Goal: Transaction & Acquisition: Purchase product/service

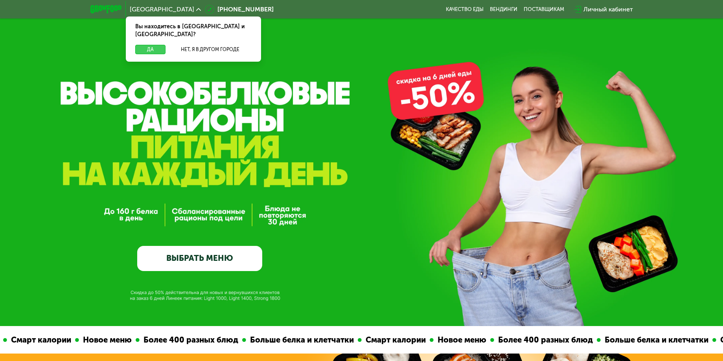
click at [150, 45] on button "Да" at bounding box center [150, 49] width 30 height 9
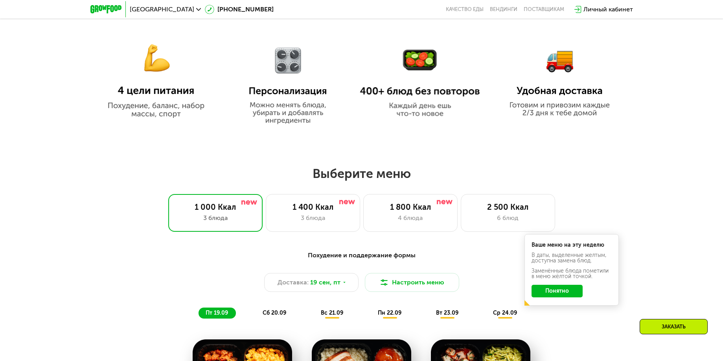
scroll to position [524, 0]
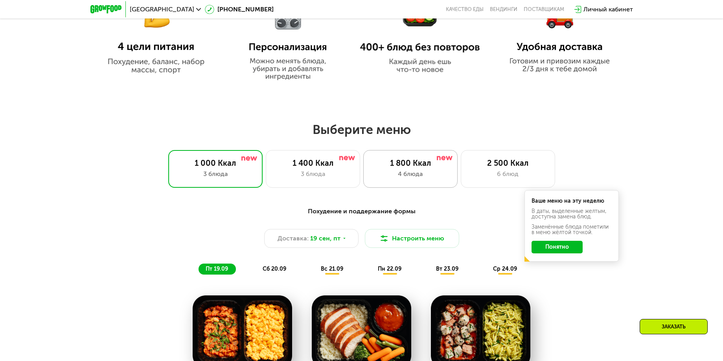
click at [448, 174] on div "4 блюда" at bounding box center [411, 173] width 78 height 9
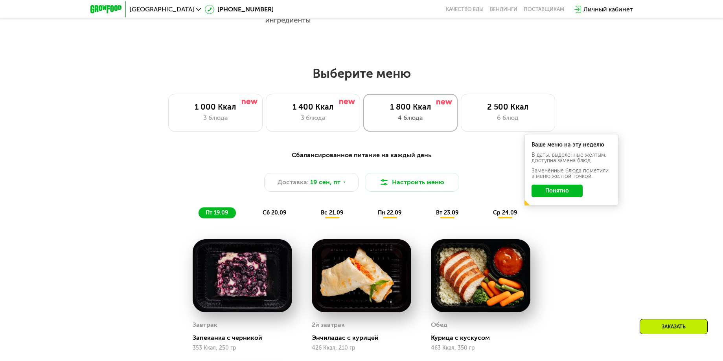
scroll to position [577, 0]
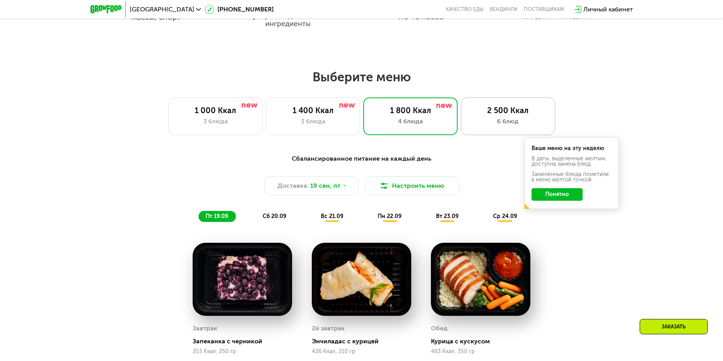
click at [487, 124] on div "6 блюд" at bounding box center [508, 121] width 78 height 9
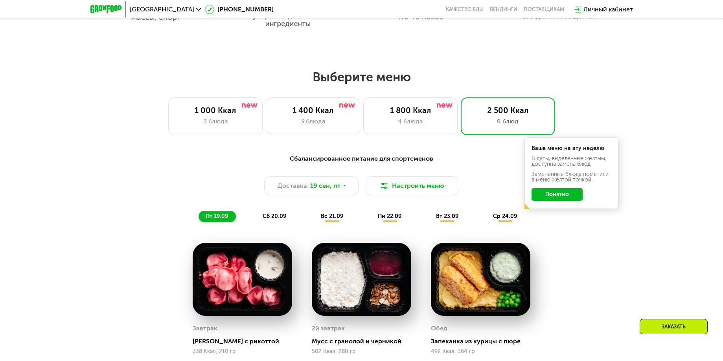
click at [577, 222] on div "Сбалансированное питание для спортсменов Доставка: [DATE] Настроить меню пт 19.…" at bounding box center [362, 188] width 466 height 68
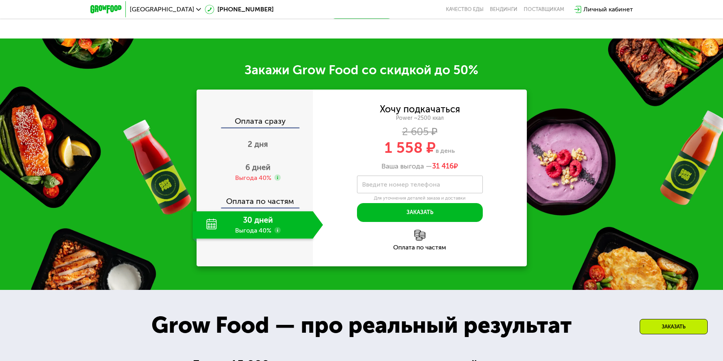
scroll to position [1178, 0]
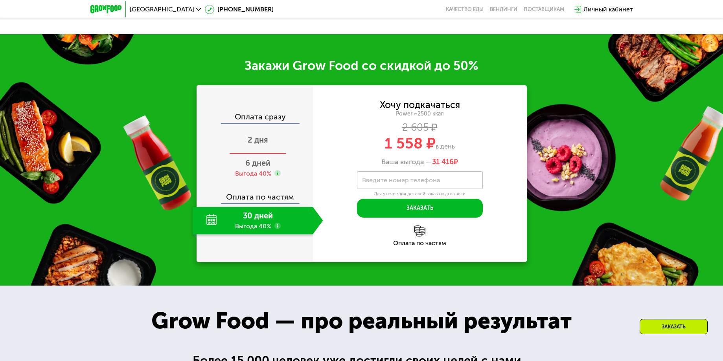
click at [266, 145] on span "2 дня" at bounding box center [258, 139] width 20 height 9
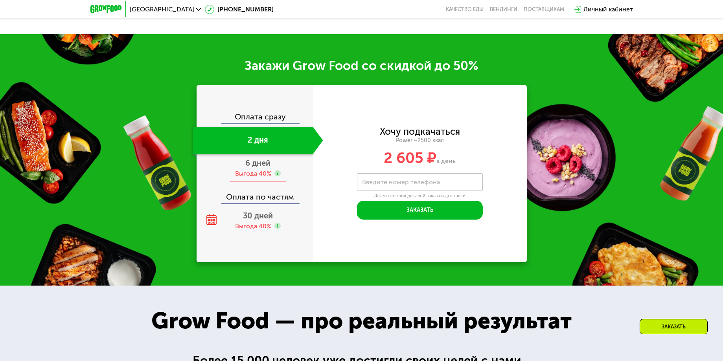
click at [265, 164] on span "6 дней" at bounding box center [257, 162] width 25 height 9
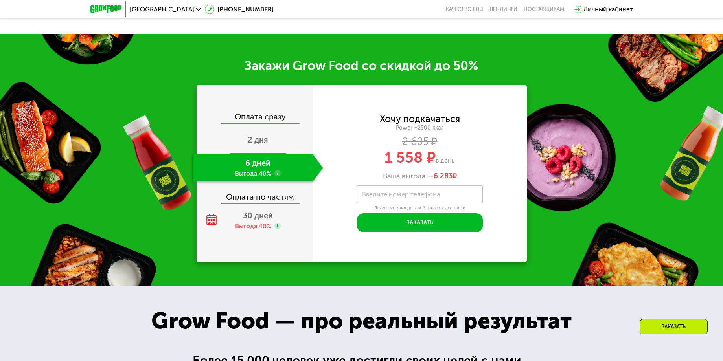
click at [266, 145] on span "2 дня" at bounding box center [258, 139] width 20 height 9
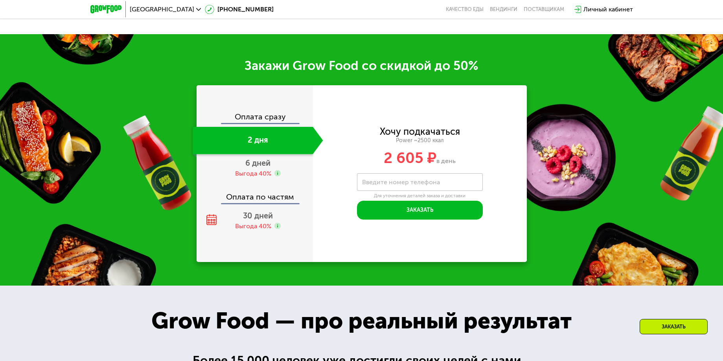
click at [269, 123] on div "Оплата сразу" at bounding box center [255, 118] width 116 height 10
click at [270, 120] on div "Оплата сразу" at bounding box center [255, 118] width 116 height 10
click at [271, 116] on div "Оплата сразу" at bounding box center [255, 118] width 116 height 10
click at [276, 121] on div "Оплата сразу" at bounding box center [255, 118] width 116 height 10
click at [271, 142] on div "2 дня" at bounding box center [253, 141] width 120 height 28
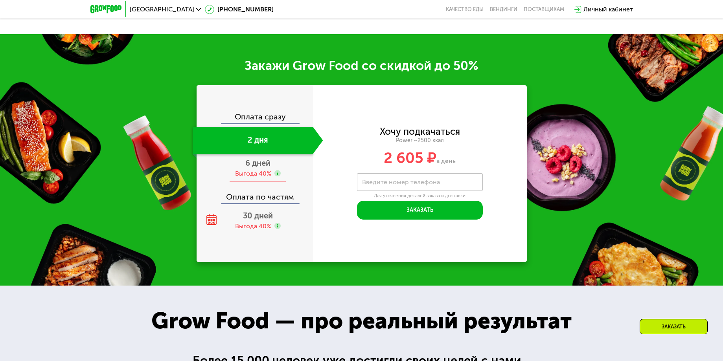
click at [267, 164] on span "6 дней" at bounding box center [257, 162] width 25 height 9
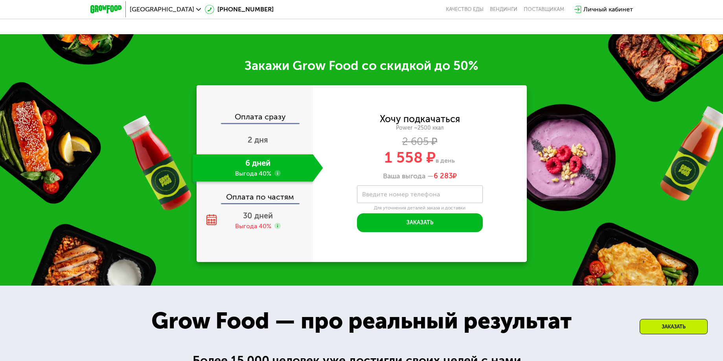
click at [264, 203] on div "Оплата по частям" at bounding box center [255, 194] width 116 height 18
click at [272, 221] on span "30 дней" at bounding box center [258, 215] width 30 height 9
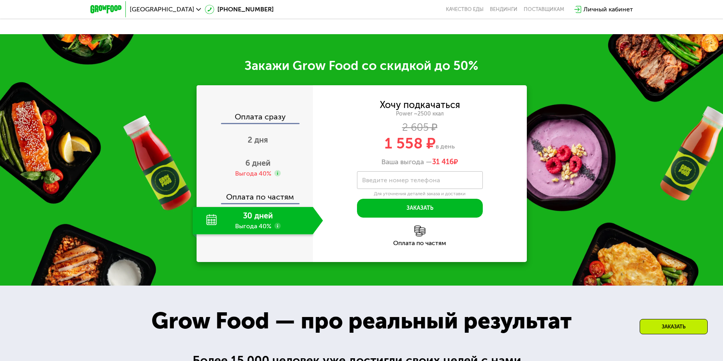
click at [268, 122] on div "Оплата сразу" at bounding box center [255, 118] width 116 height 10
click at [268, 138] on span "2 дня" at bounding box center [258, 139] width 20 height 9
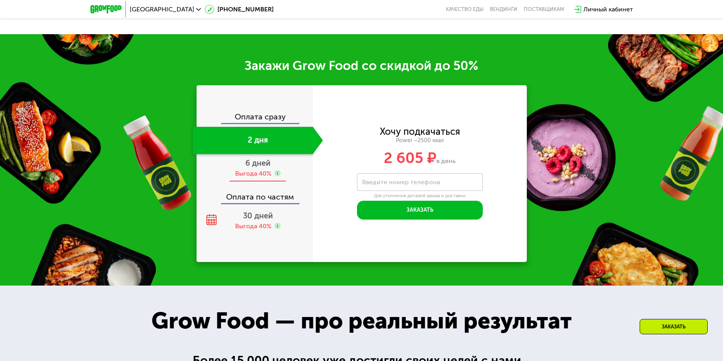
click at [267, 168] on span "6 дней" at bounding box center [257, 162] width 25 height 9
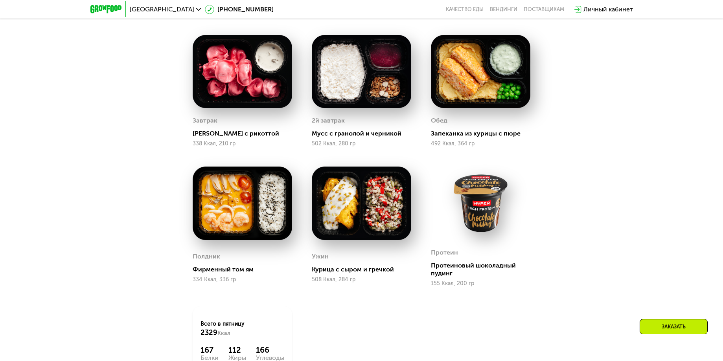
scroll to position [811, 0]
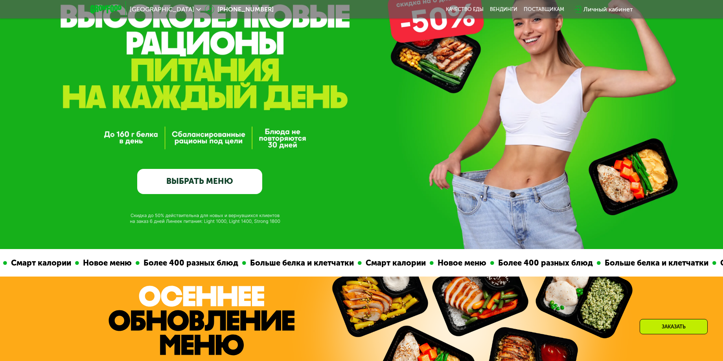
click at [223, 177] on link "ВЫБРАТЬ МЕНЮ" at bounding box center [199, 181] width 125 height 25
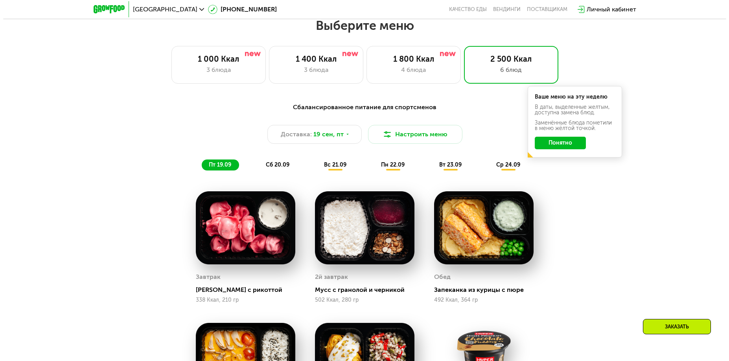
scroll to position [630, 0]
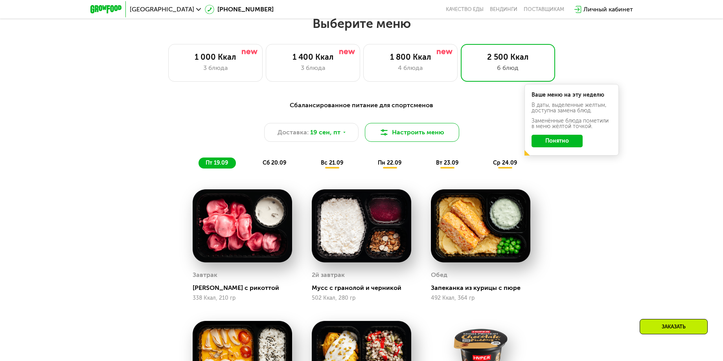
click at [394, 137] on button "Настроить меню" at bounding box center [412, 132] width 94 height 19
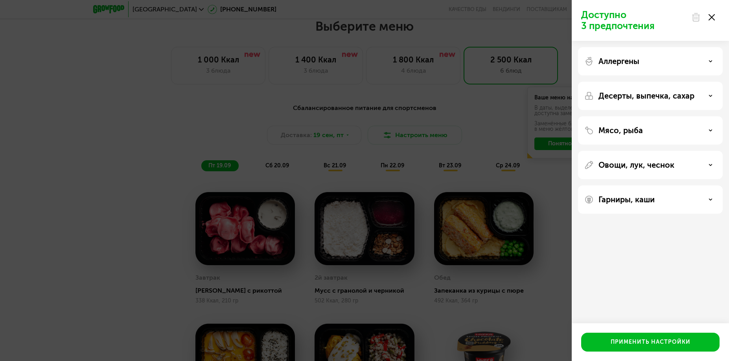
click at [653, 64] on div "Аллергены" at bounding box center [650, 61] width 132 height 9
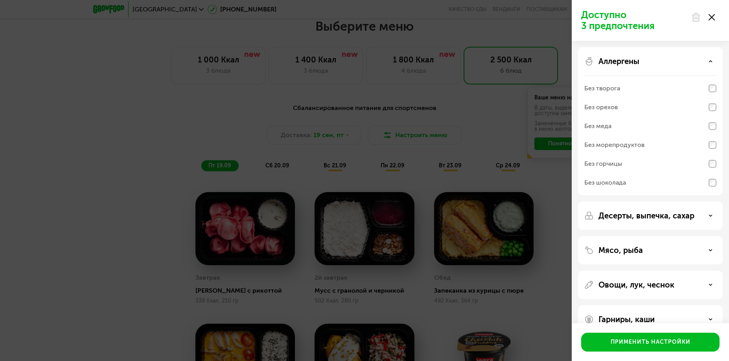
click at [653, 63] on div "Аллергены" at bounding box center [650, 61] width 132 height 9
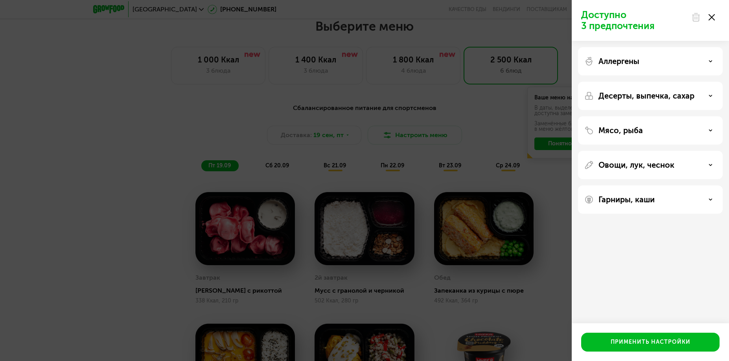
click at [618, 101] on div "Десерты, выпечка, сахар" at bounding box center [650, 96] width 145 height 28
click at [643, 94] on p "Десерты, выпечка, сахар" at bounding box center [646, 95] width 96 height 9
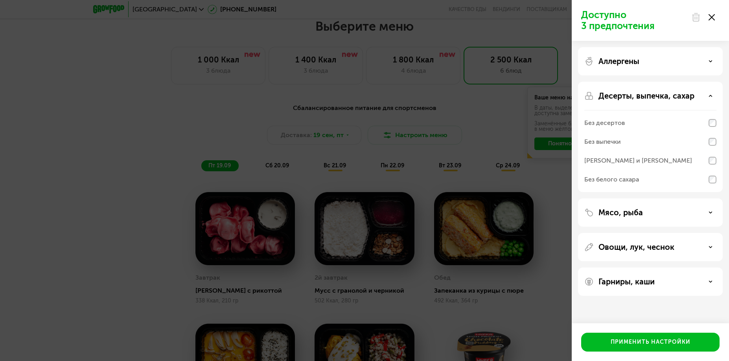
click at [642, 96] on p "Десерты, выпечка, сахар" at bounding box center [646, 95] width 96 height 9
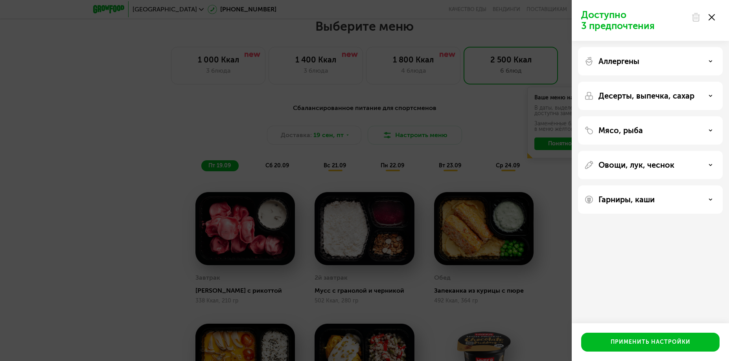
click at [635, 128] on p "Мясо, рыба" at bounding box center [620, 130] width 44 height 9
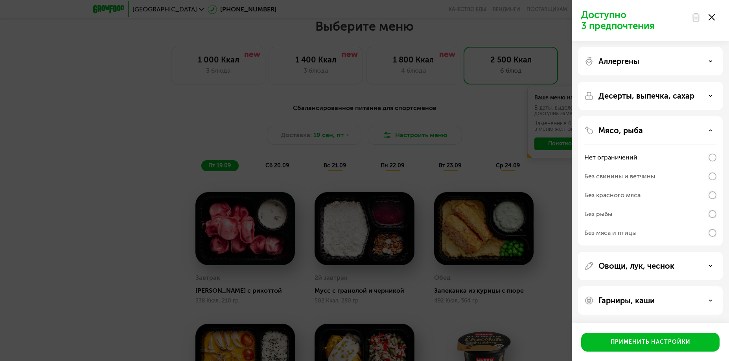
click at [642, 129] on div "Мясо, рыба" at bounding box center [650, 130] width 132 height 9
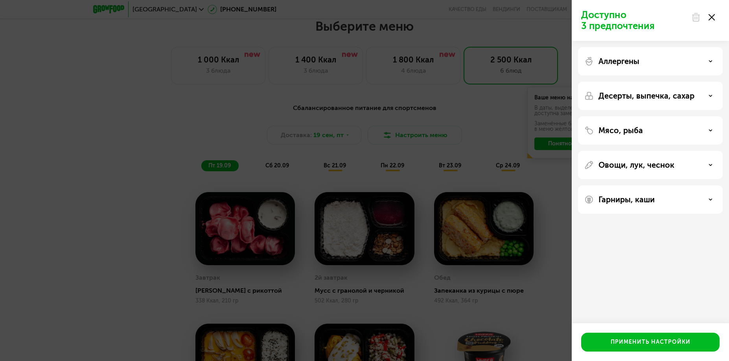
click at [648, 168] on p "Овощи, лук, чеснок" at bounding box center [636, 164] width 76 height 9
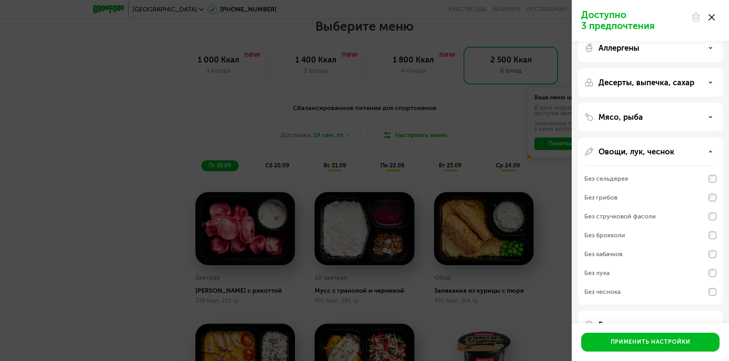
scroll to position [37, 0]
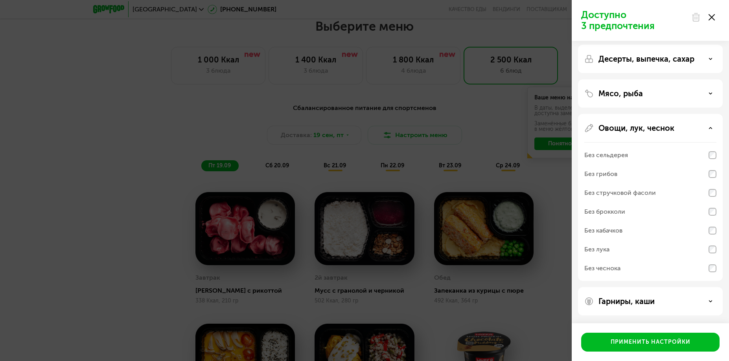
click at [631, 126] on p "Овощи, лук, чеснок" at bounding box center [636, 127] width 76 height 9
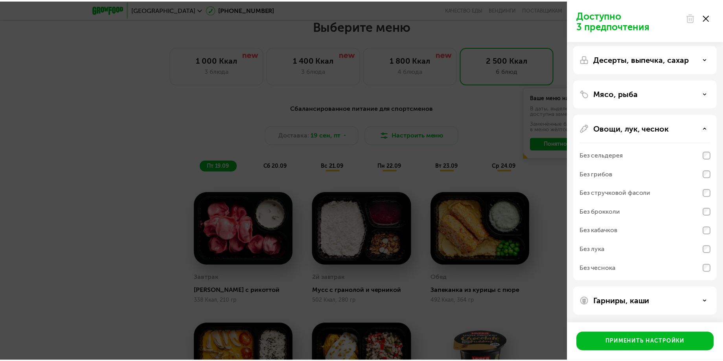
scroll to position [0, 0]
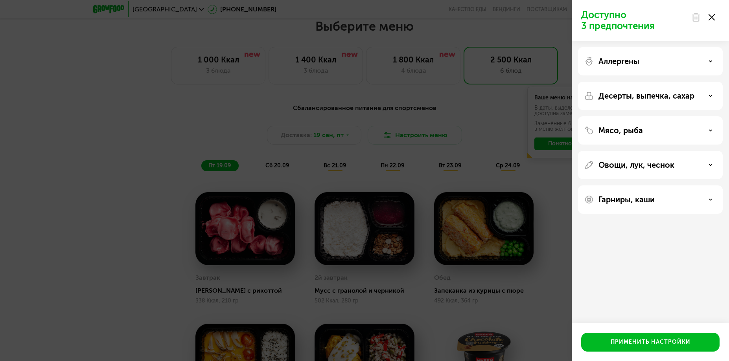
click at [639, 169] on p "Овощи, лук, чеснок" at bounding box center [636, 164] width 76 height 9
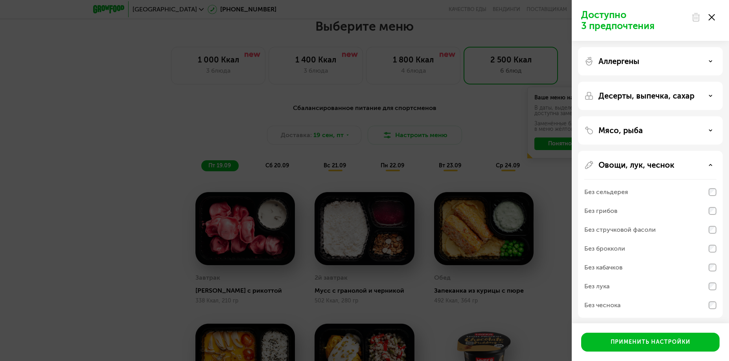
click at [639, 169] on p "Овощи, лук, чеснок" at bounding box center [636, 164] width 76 height 9
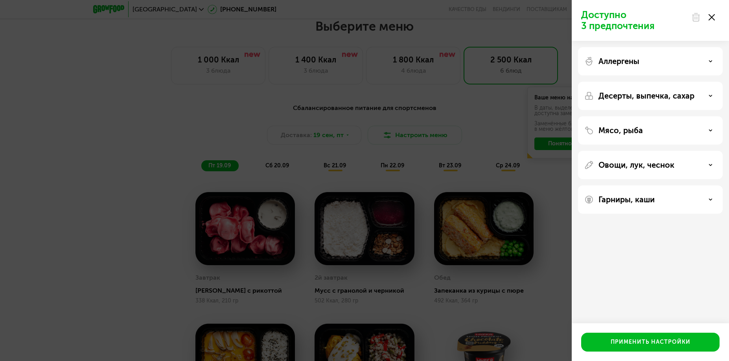
click at [648, 201] on p "Гарниры, каши" at bounding box center [626, 199] width 56 height 9
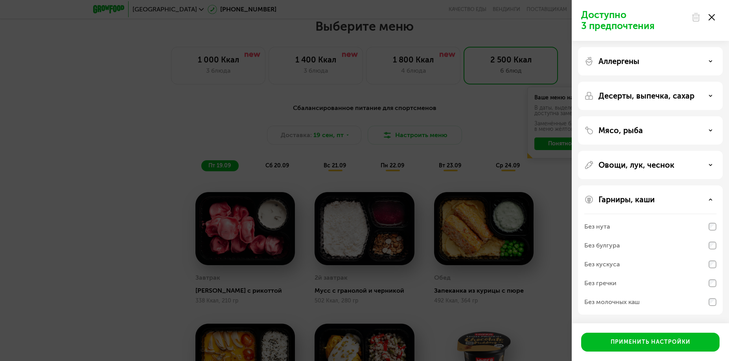
click at [642, 185] on div "Аллергены Десерты, выпечка, сахар Мясо, рыба Овощи, лук, чеснок Гарниры, каши Б…" at bounding box center [650, 181] width 157 height 280
click at [648, 198] on p "Гарниры, каши" at bounding box center [626, 199] width 56 height 9
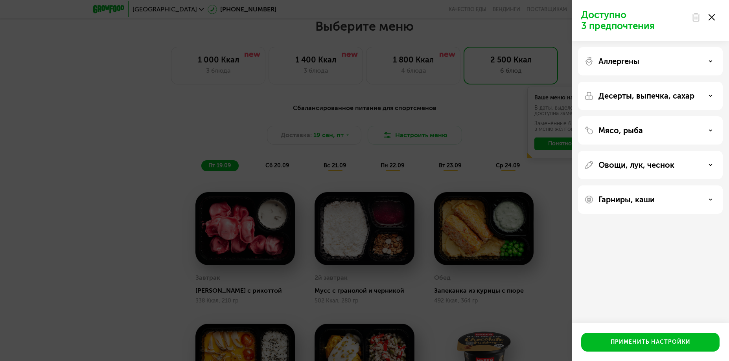
click at [558, 182] on div "Доступно 3 предпочтения Аллергены Десерты, выпечка, сахар Мясо, рыба Овощи, лук…" at bounding box center [364, 180] width 729 height 361
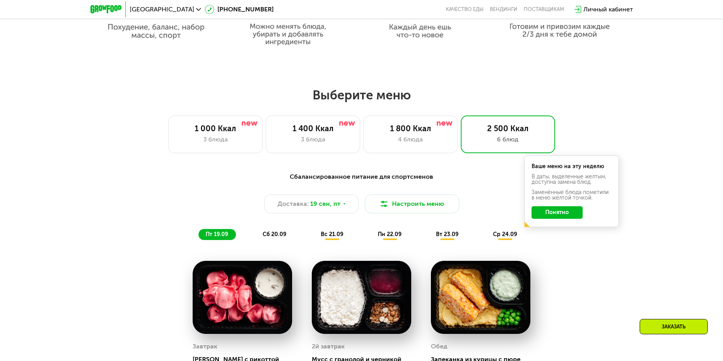
scroll to position [683, 0]
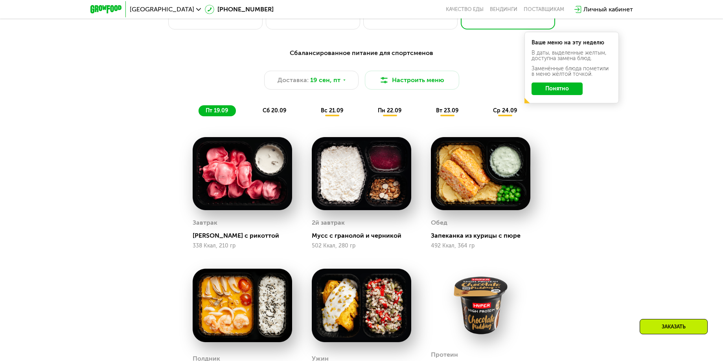
click at [277, 114] on span "сб 20.09" at bounding box center [275, 110] width 24 height 7
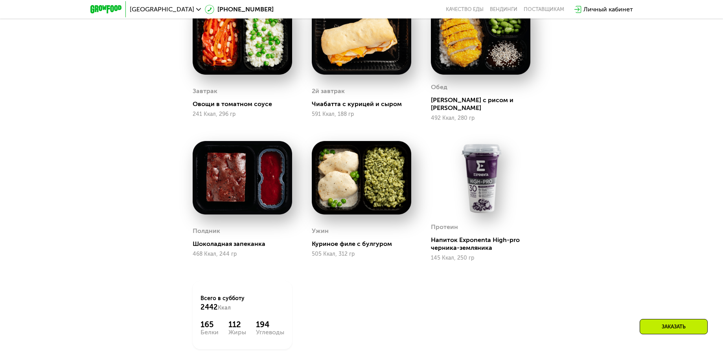
scroll to position [735, 0]
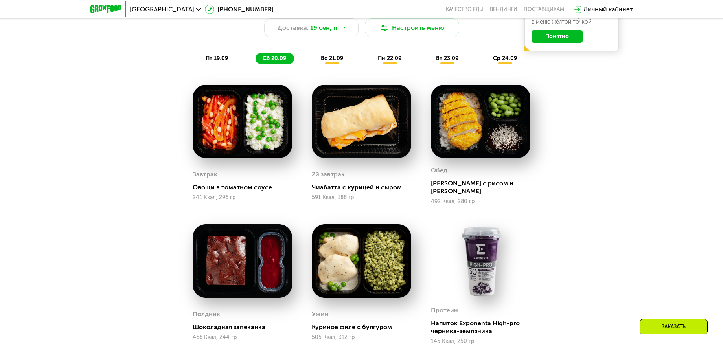
click at [210, 59] on span "пт 19.09" at bounding box center [217, 58] width 22 height 7
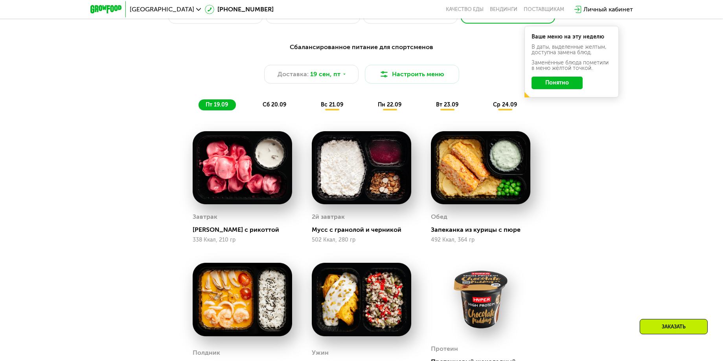
scroll to position [683, 0]
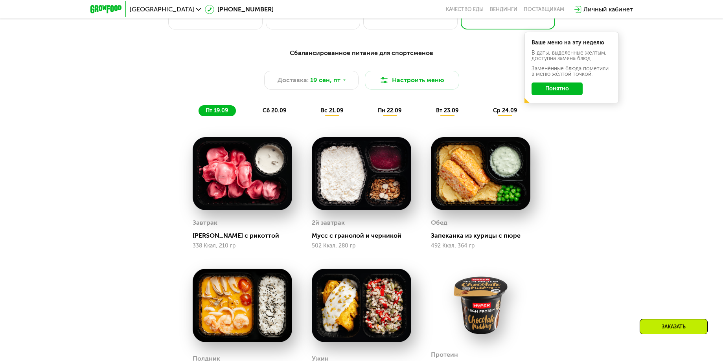
click at [270, 114] on span "сб 20.09" at bounding box center [275, 110] width 24 height 7
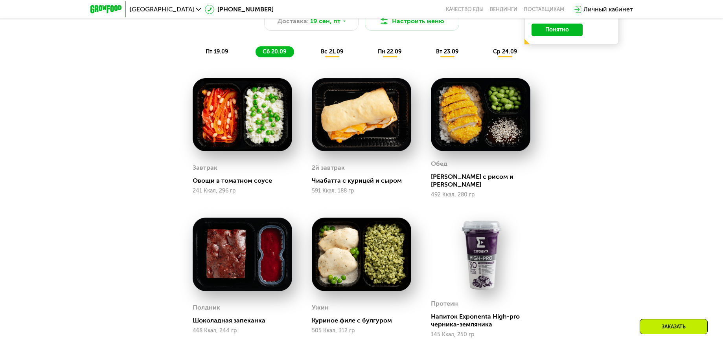
scroll to position [735, 0]
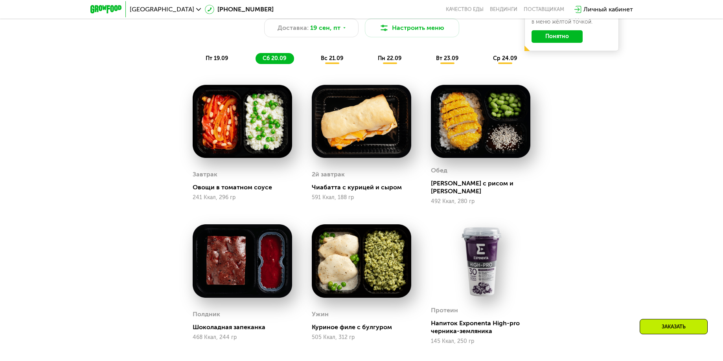
click at [328, 61] on span "вс 21.09" at bounding box center [332, 58] width 22 height 7
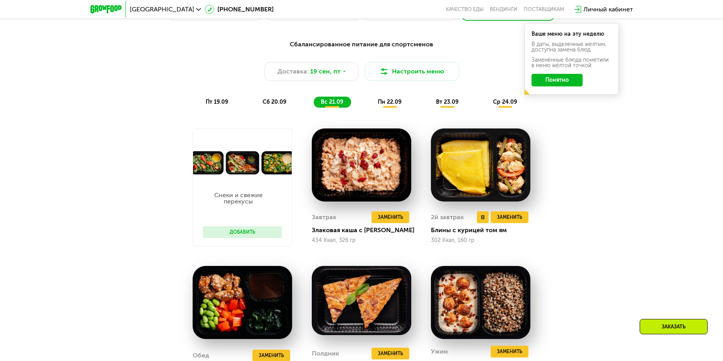
scroll to position [683, 0]
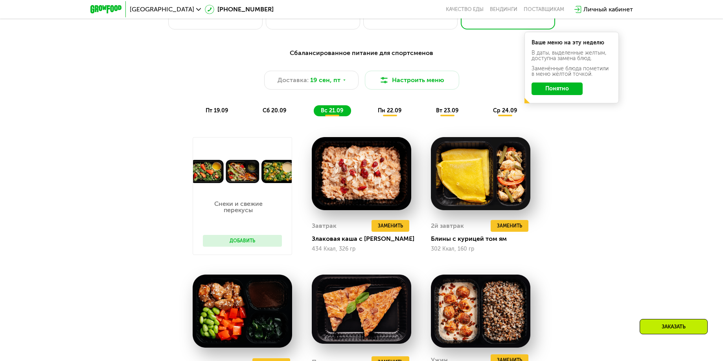
click at [376, 112] on div "пн 22.09" at bounding box center [390, 110] width 39 height 11
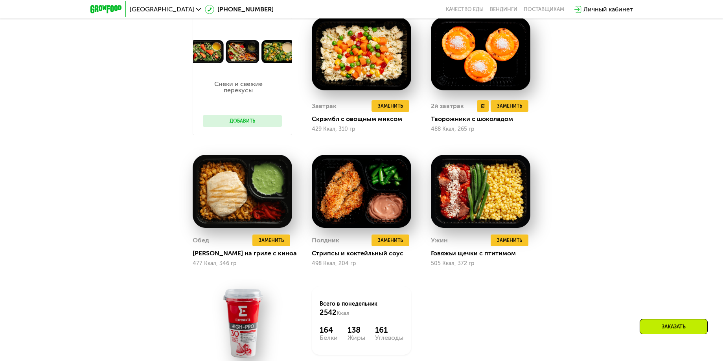
scroll to position [630, 0]
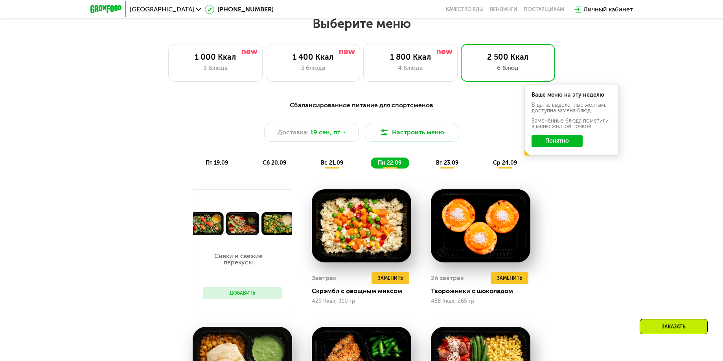
click at [449, 166] on span "вт 23.09" at bounding box center [447, 163] width 22 height 7
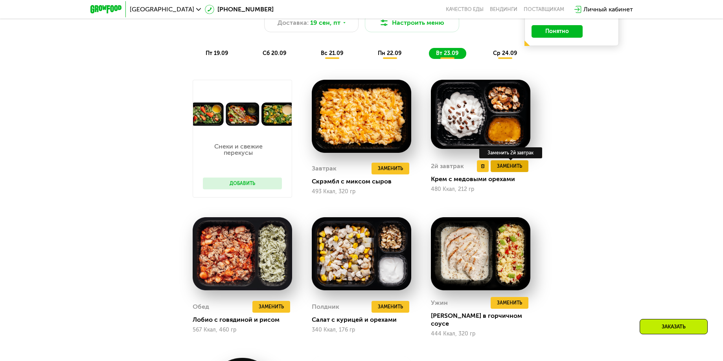
scroll to position [735, 0]
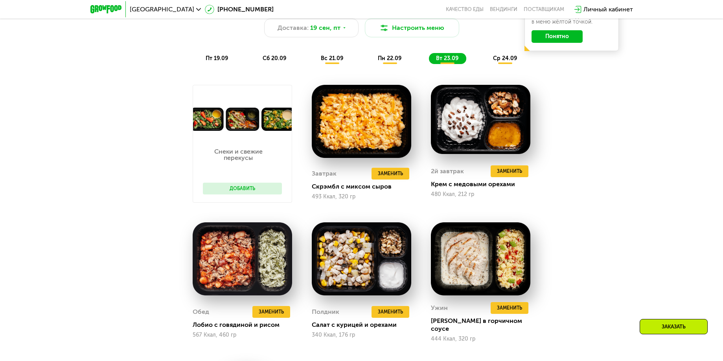
click at [248, 191] on button "Добавить" at bounding box center [242, 189] width 79 height 12
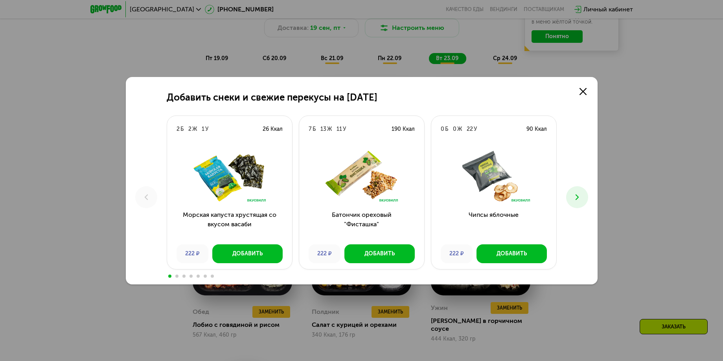
click at [578, 193] on icon at bounding box center [576, 197] width 9 height 9
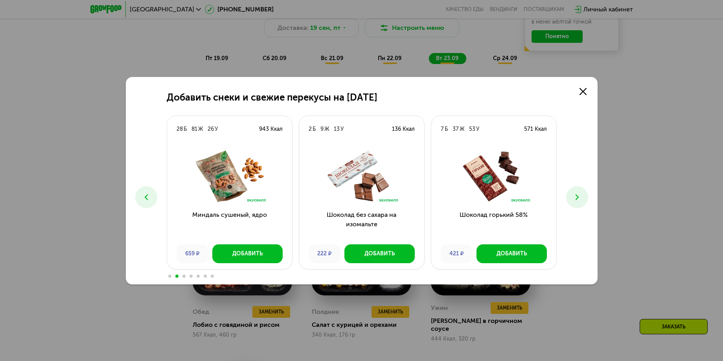
click at [578, 193] on icon at bounding box center [576, 197] width 9 height 9
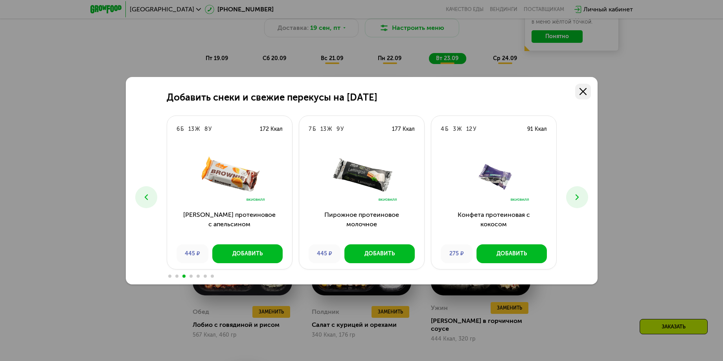
click at [587, 95] on link at bounding box center [583, 92] width 16 height 16
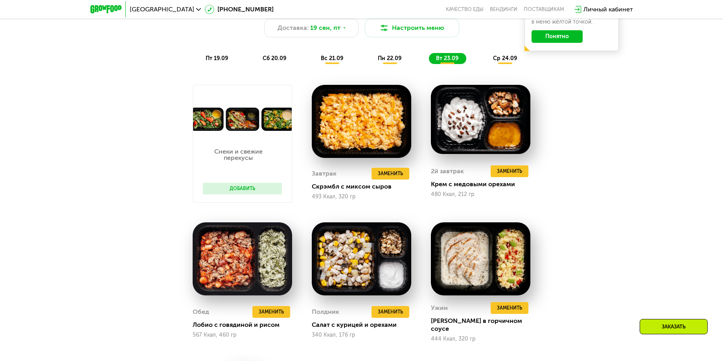
click at [508, 61] on span "ср 24.09" at bounding box center [505, 58] width 24 height 7
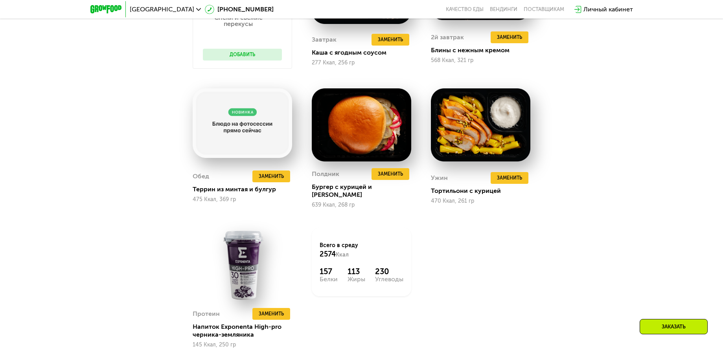
scroll to position [892, 0]
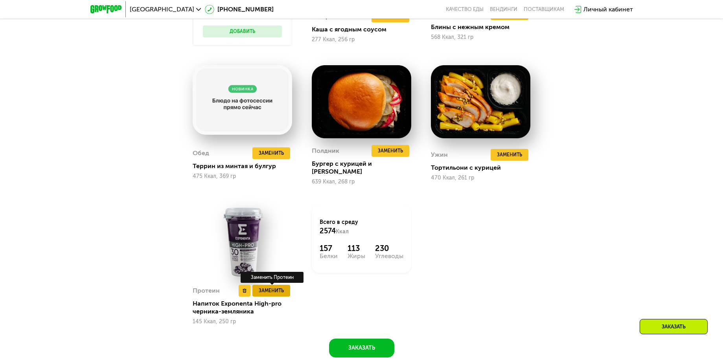
click at [278, 287] on span "Заменить" at bounding box center [271, 291] width 25 height 8
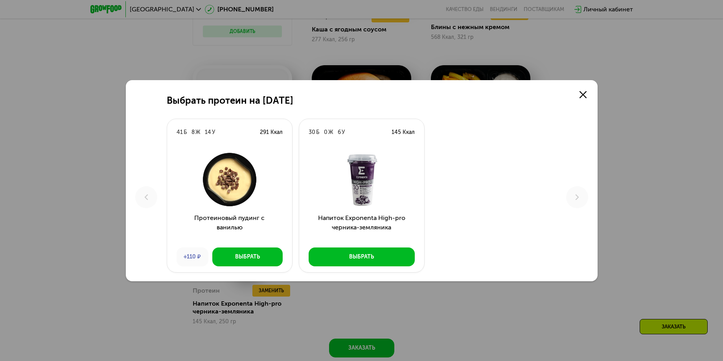
click at [661, 154] on div "Выбрать протеин на [DATE] Б 8 Ж 14 У 291 Ккал Протеиновый пудинг с ванилью +110…" at bounding box center [361, 180] width 723 height 361
click at [583, 91] on icon at bounding box center [583, 94] width 7 height 7
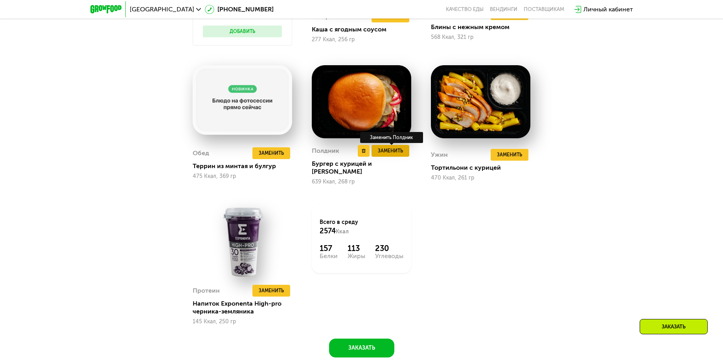
click at [393, 151] on span "Заменить" at bounding box center [390, 151] width 25 height 8
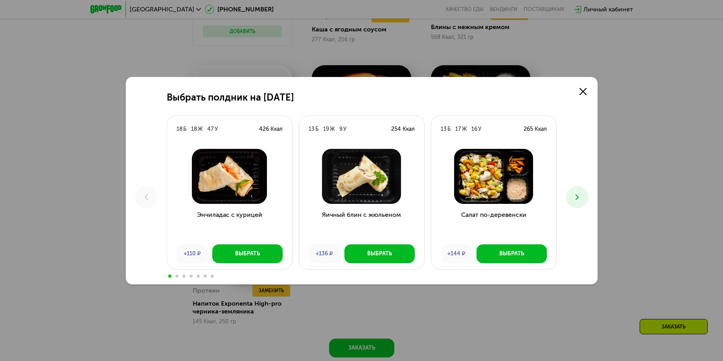
click at [577, 195] on icon at bounding box center [576, 197] width 9 height 9
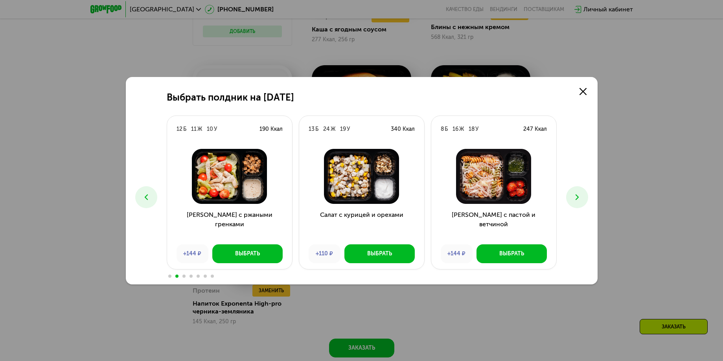
click at [577, 195] on icon at bounding box center [576, 197] width 9 height 9
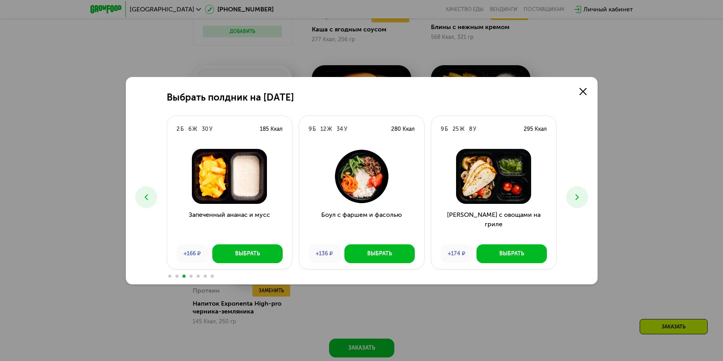
click at [611, 175] on div "Выбрать полдник на [DATE] Б 18 Ж 47 У 426 Ккал Энчиладас с курицей +110 ₽ Выбра…" at bounding box center [361, 180] width 723 height 361
click at [586, 85] on link at bounding box center [583, 92] width 16 height 16
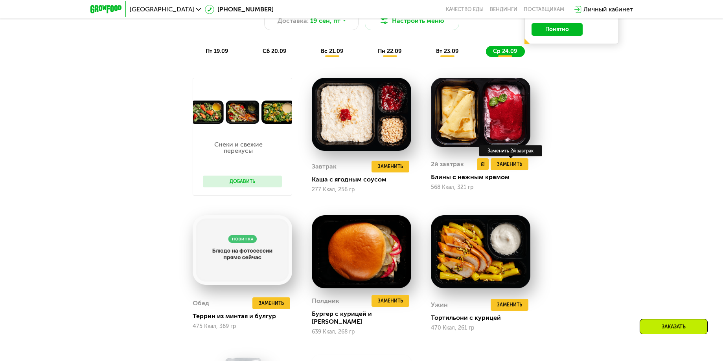
scroll to position [735, 0]
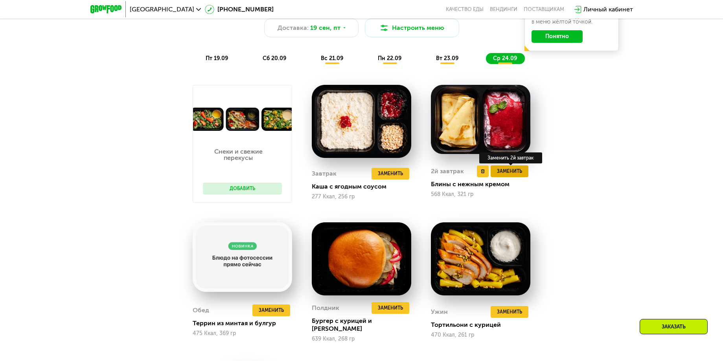
click at [516, 175] on span "Заменить" at bounding box center [509, 171] width 25 height 8
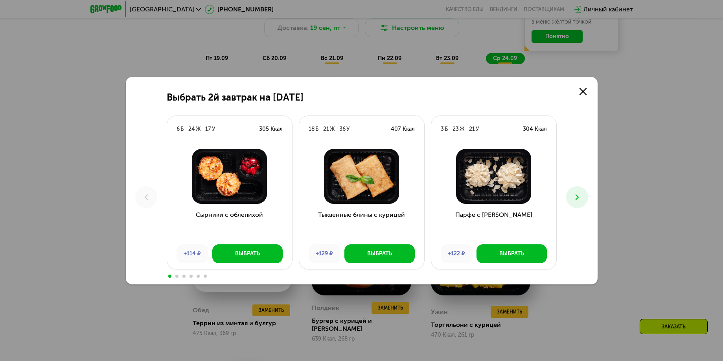
click at [578, 195] on icon at bounding box center [576, 197] width 9 height 9
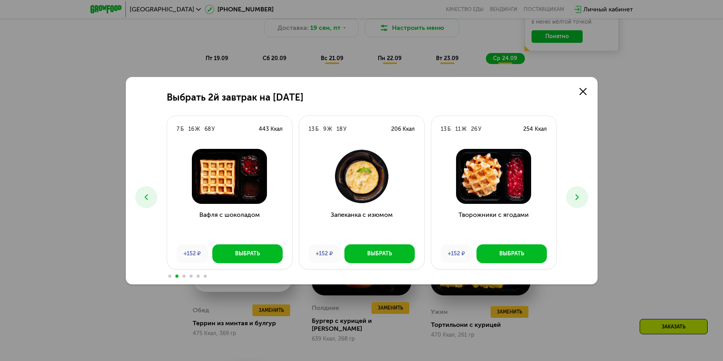
click at [578, 195] on icon at bounding box center [576, 197] width 9 height 9
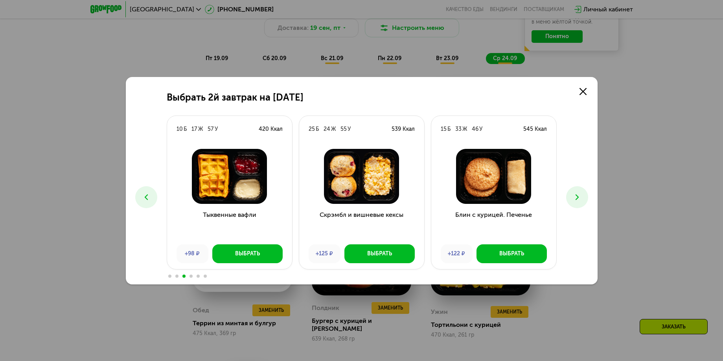
click at [578, 195] on icon at bounding box center [576, 197] width 9 height 9
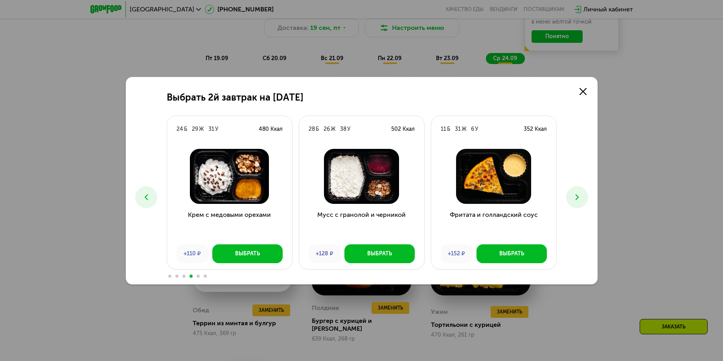
click at [633, 162] on div "Выбрать 2й завтрак на [DATE] 6 Б 24 Ж 17 У 305 Ккал Сырники с облепихой +114 ₽ …" at bounding box center [361, 180] width 723 height 361
click at [581, 92] on icon at bounding box center [583, 91] width 7 height 7
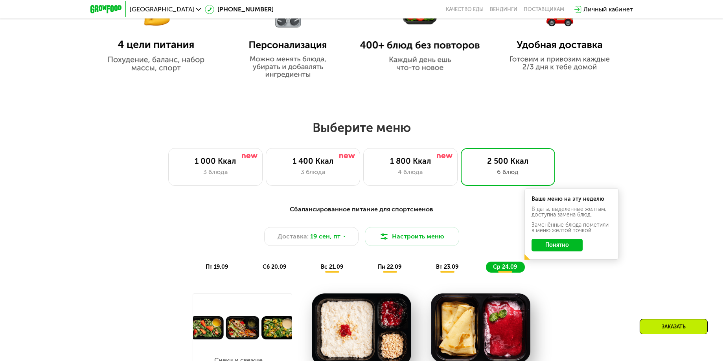
scroll to position [525, 0]
